Goal: Find specific page/section: Find specific page/section

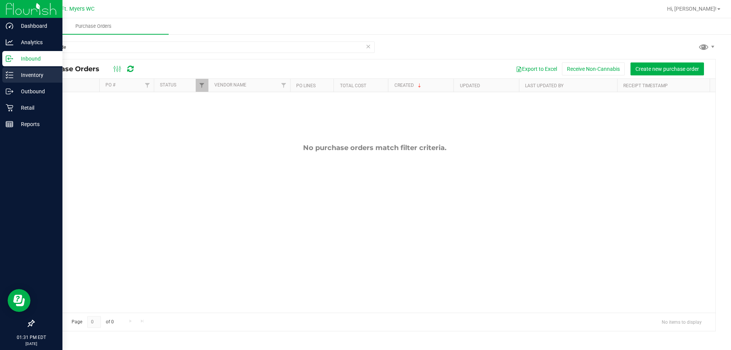
type input "lemonade"
click at [12, 76] on icon at bounding box center [10, 75] width 8 height 8
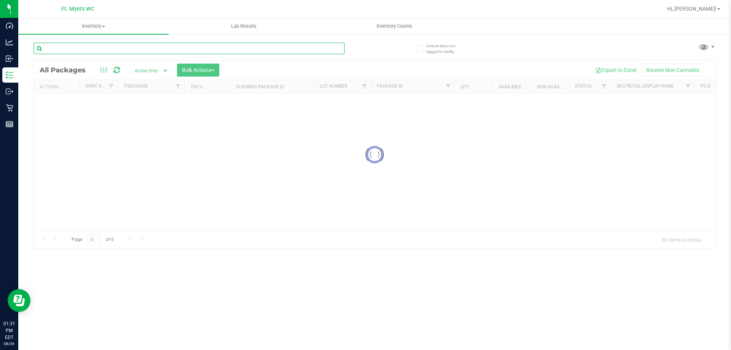
click at [115, 48] on input "text" at bounding box center [189, 48] width 311 height 11
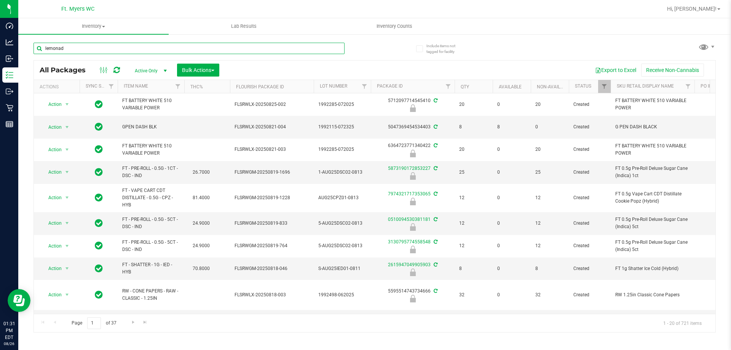
type input "lemonade"
